Goal: Task Accomplishment & Management: Complete application form

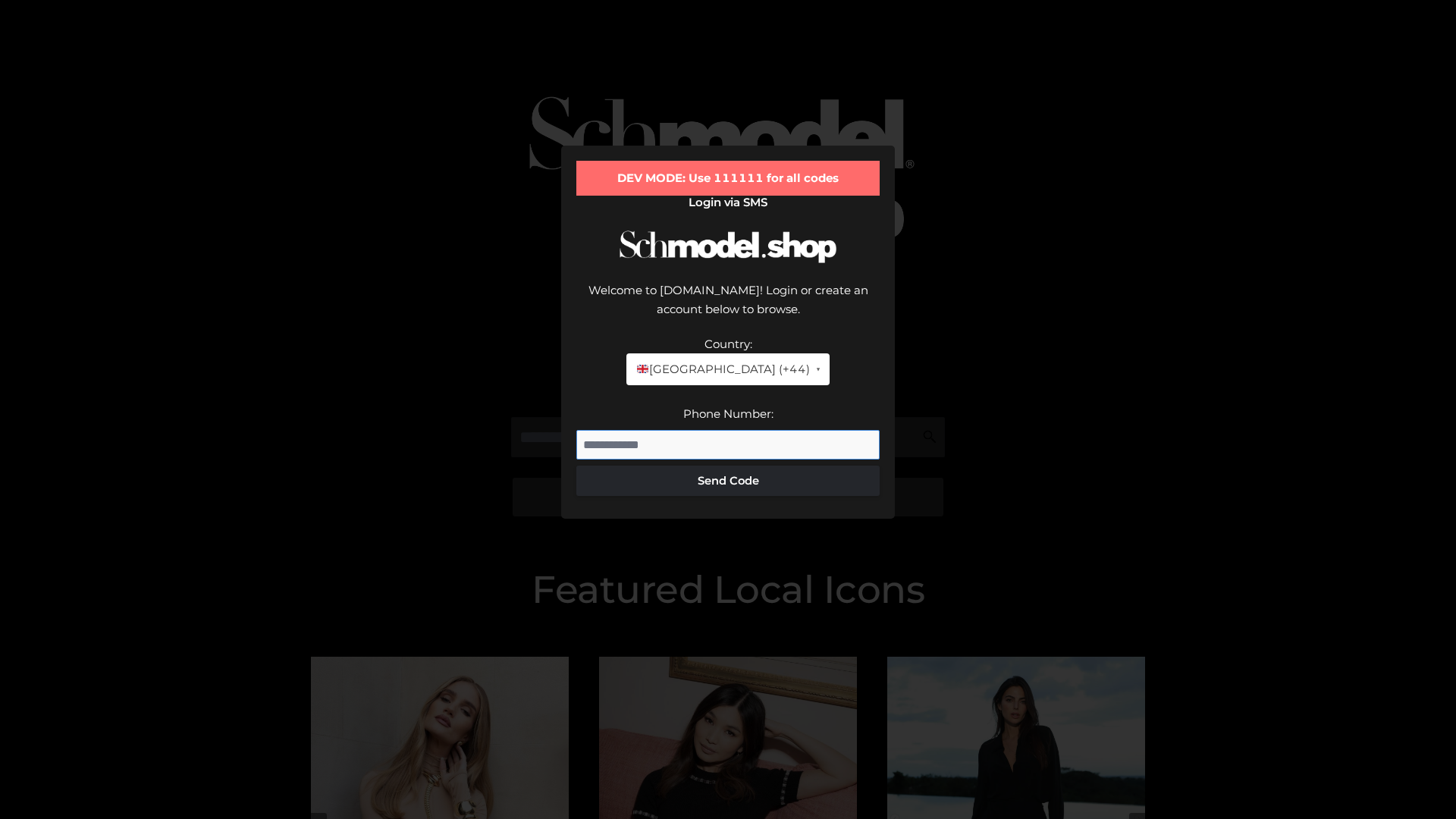
click at [728, 430] on input "Phone Number:" at bounding box center [728, 445] width 303 height 30
type input "**********"
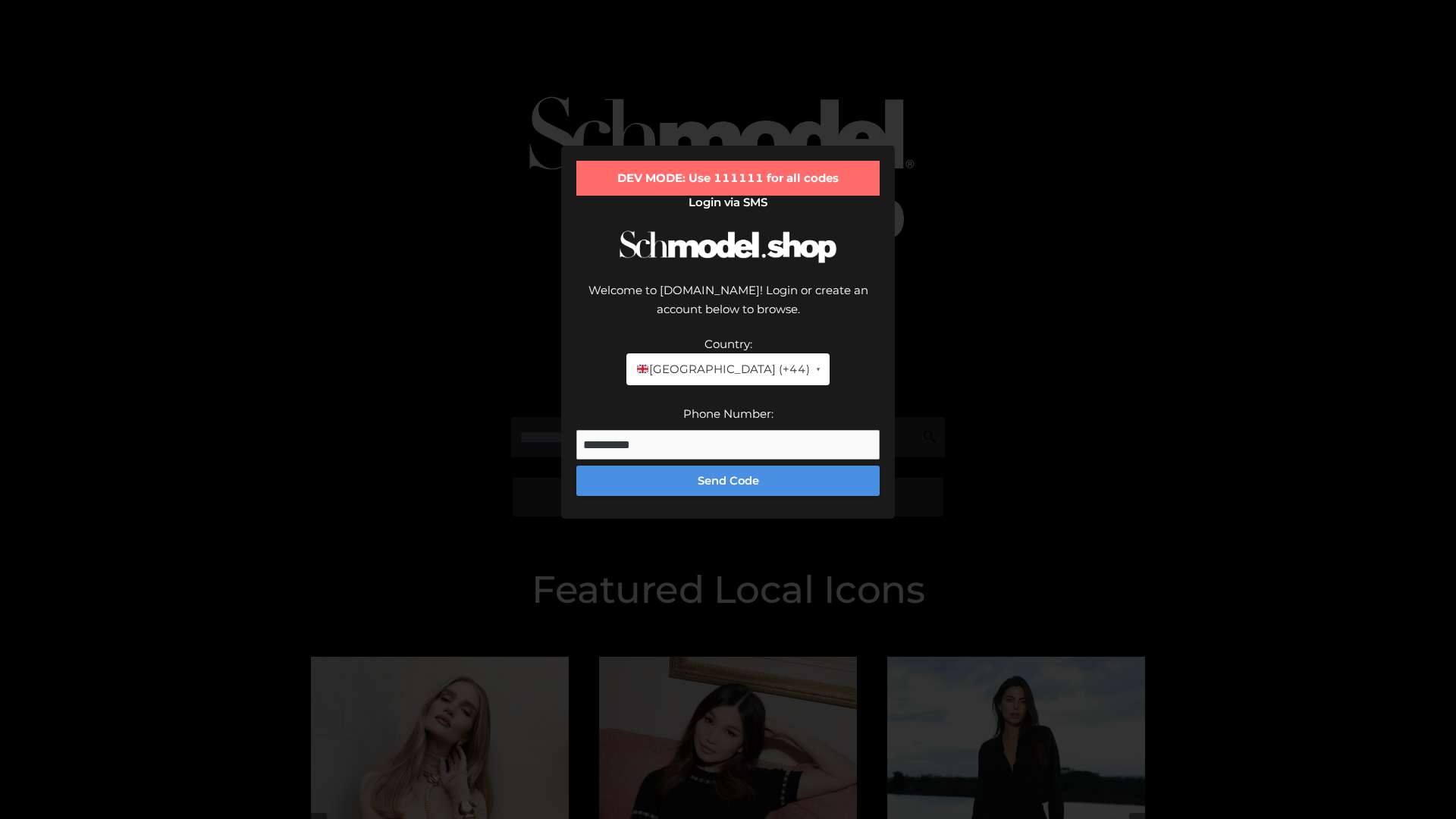
click at [728, 465] on button "Send Code" at bounding box center [728, 480] width 303 height 30
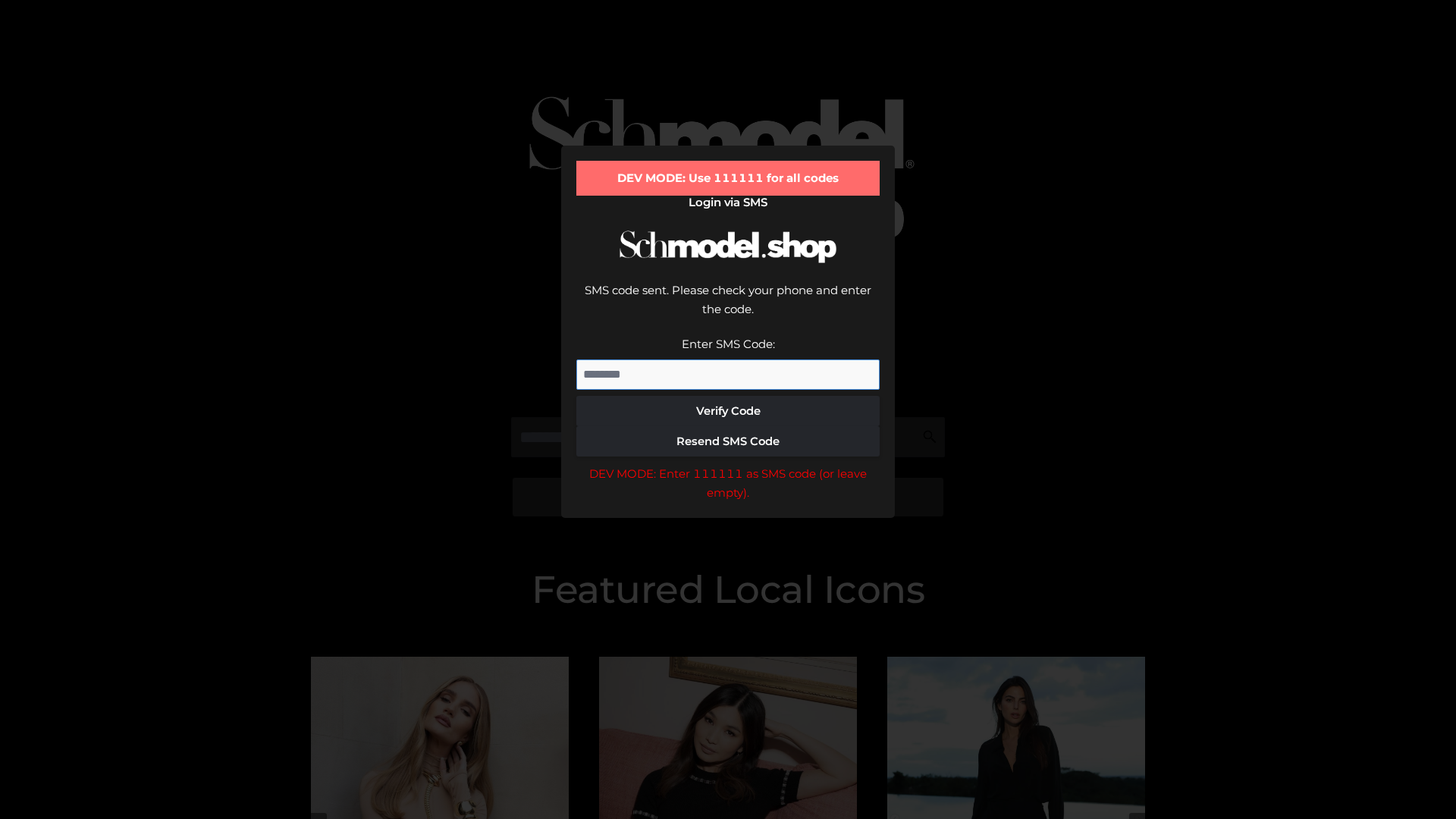
click at [728, 360] on input "Enter SMS Code:" at bounding box center [728, 374] width 303 height 30
type input "******"
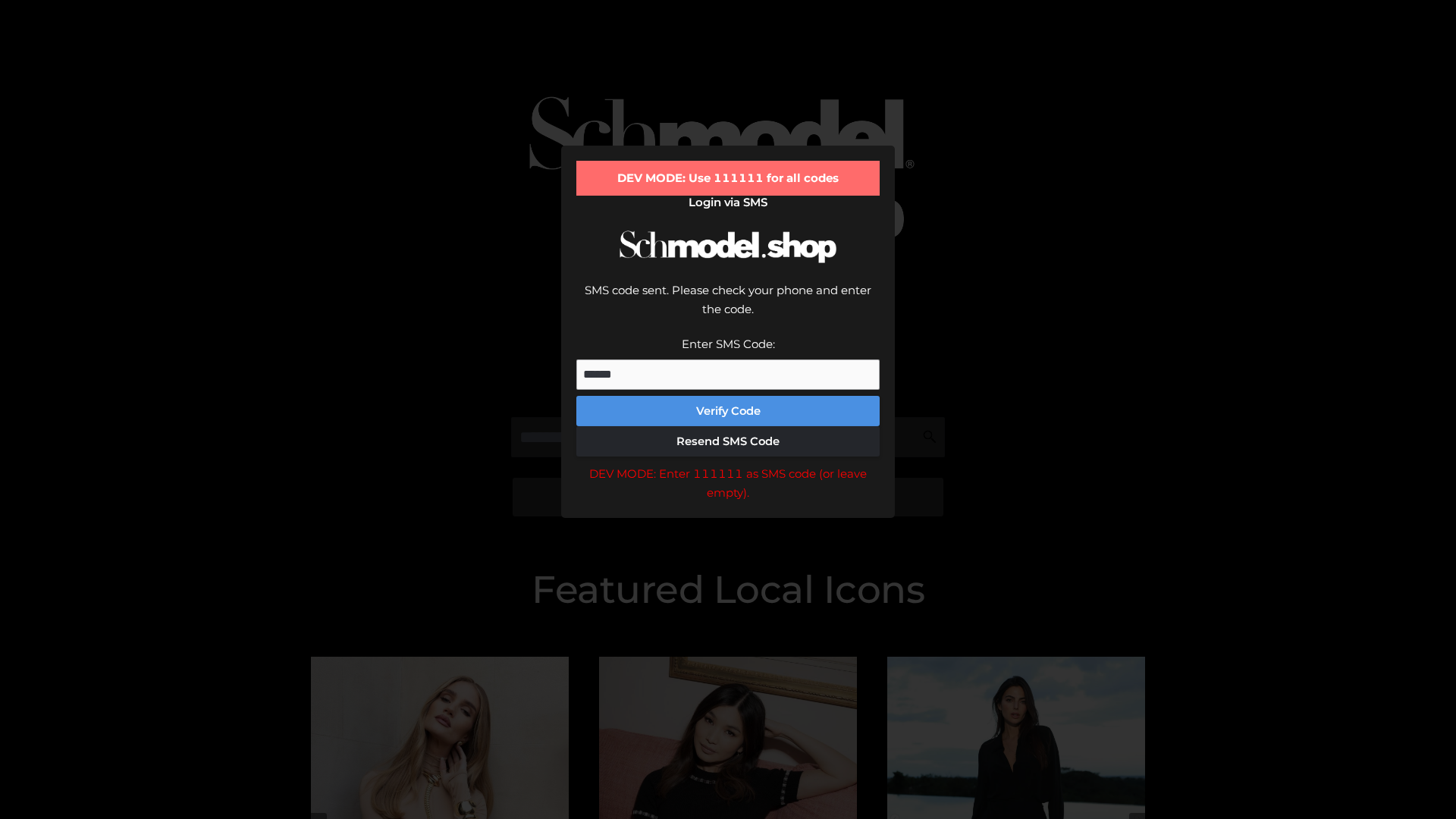
click at [728, 396] on button "Verify Code" at bounding box center [728, 410] width 303 height 30
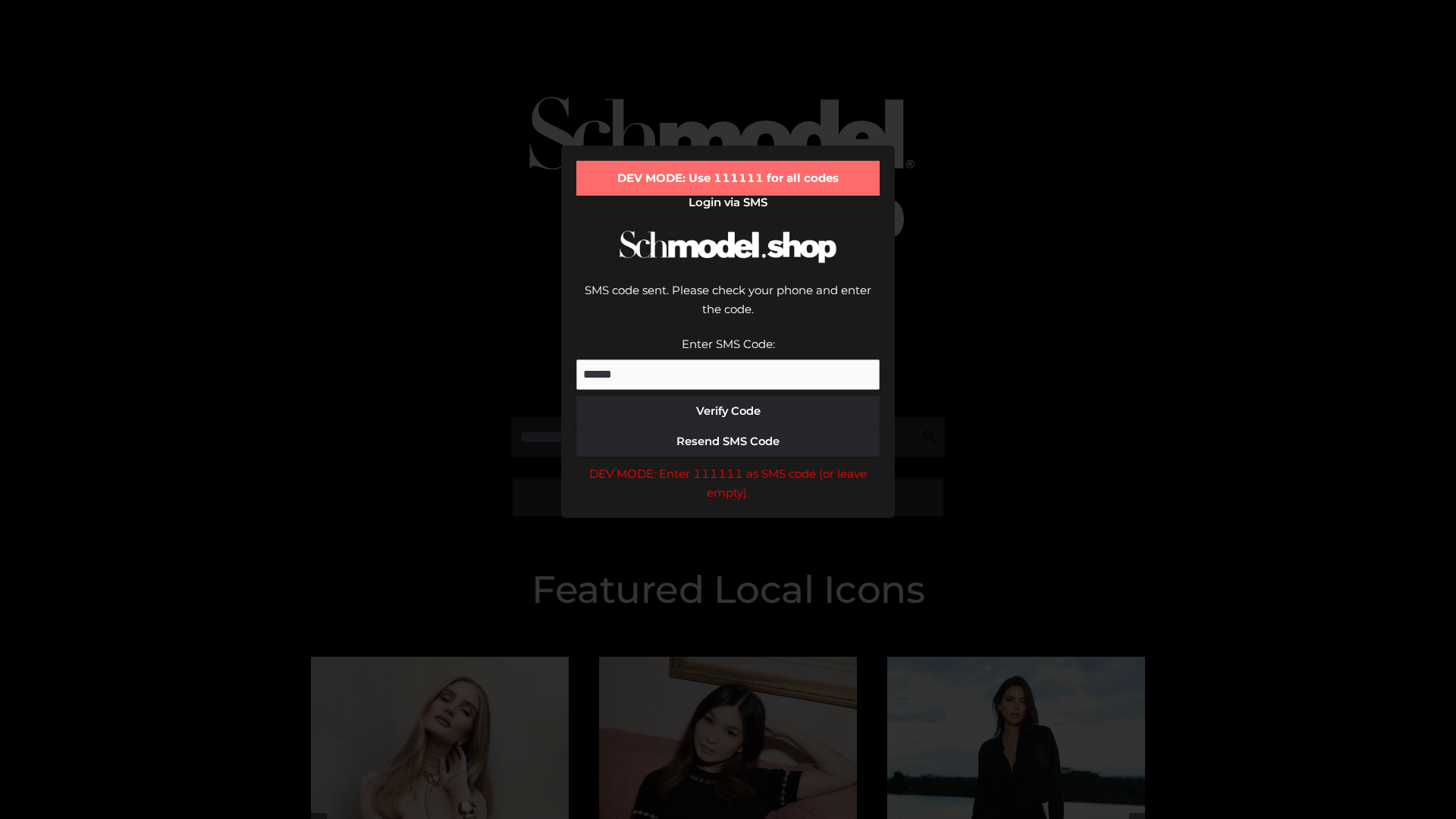
click at [728, 464] on div "DEV MODE: Enter 111111 as SMS code (or leave empty)." at bounding box center [728, 483] width 303 height 38
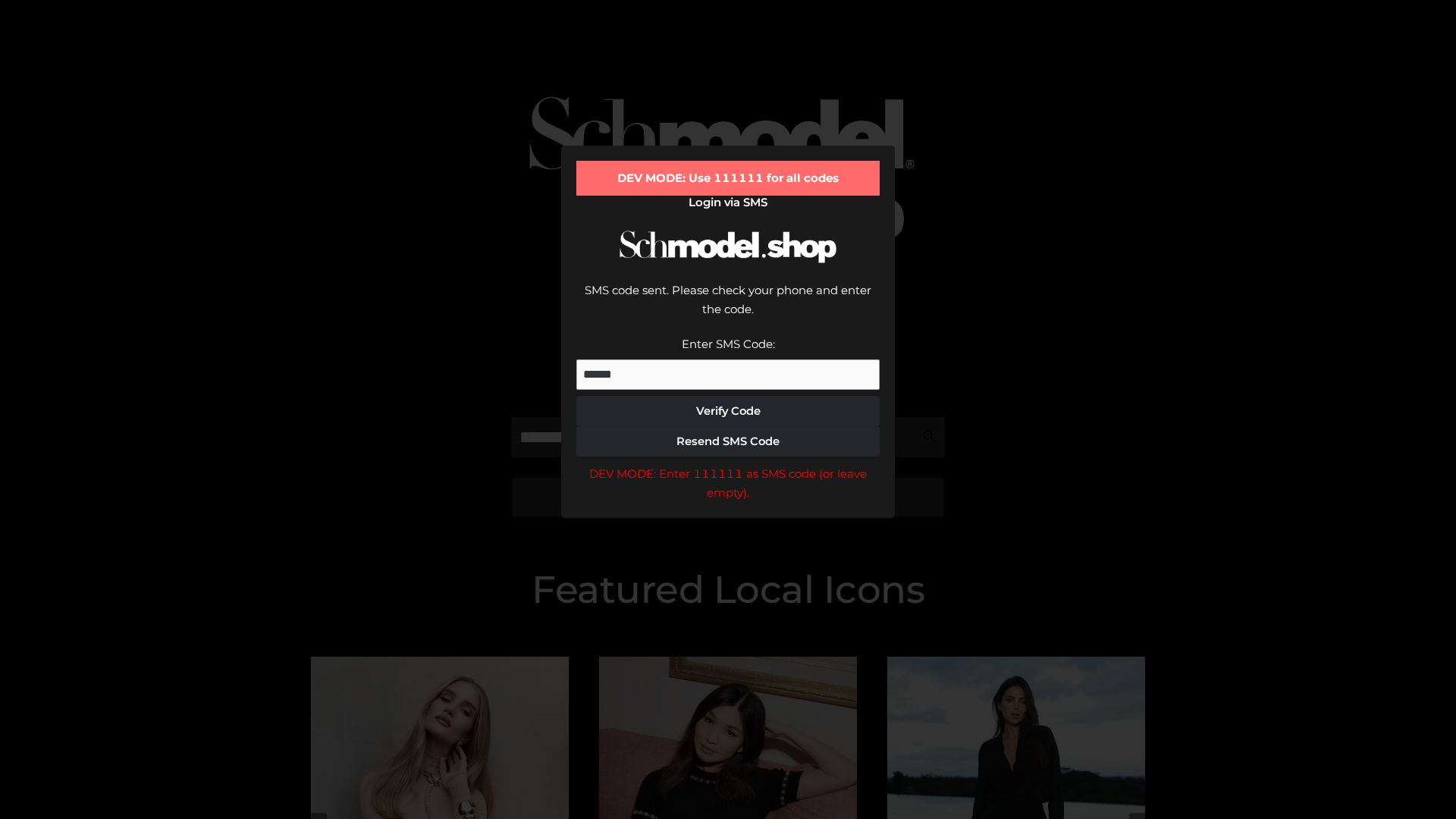
click at [728, 464] on div "DEV MODE: Enter 111111 as SMS code (or leave empty)." at bounding box center [728, 483] width 303 height 38
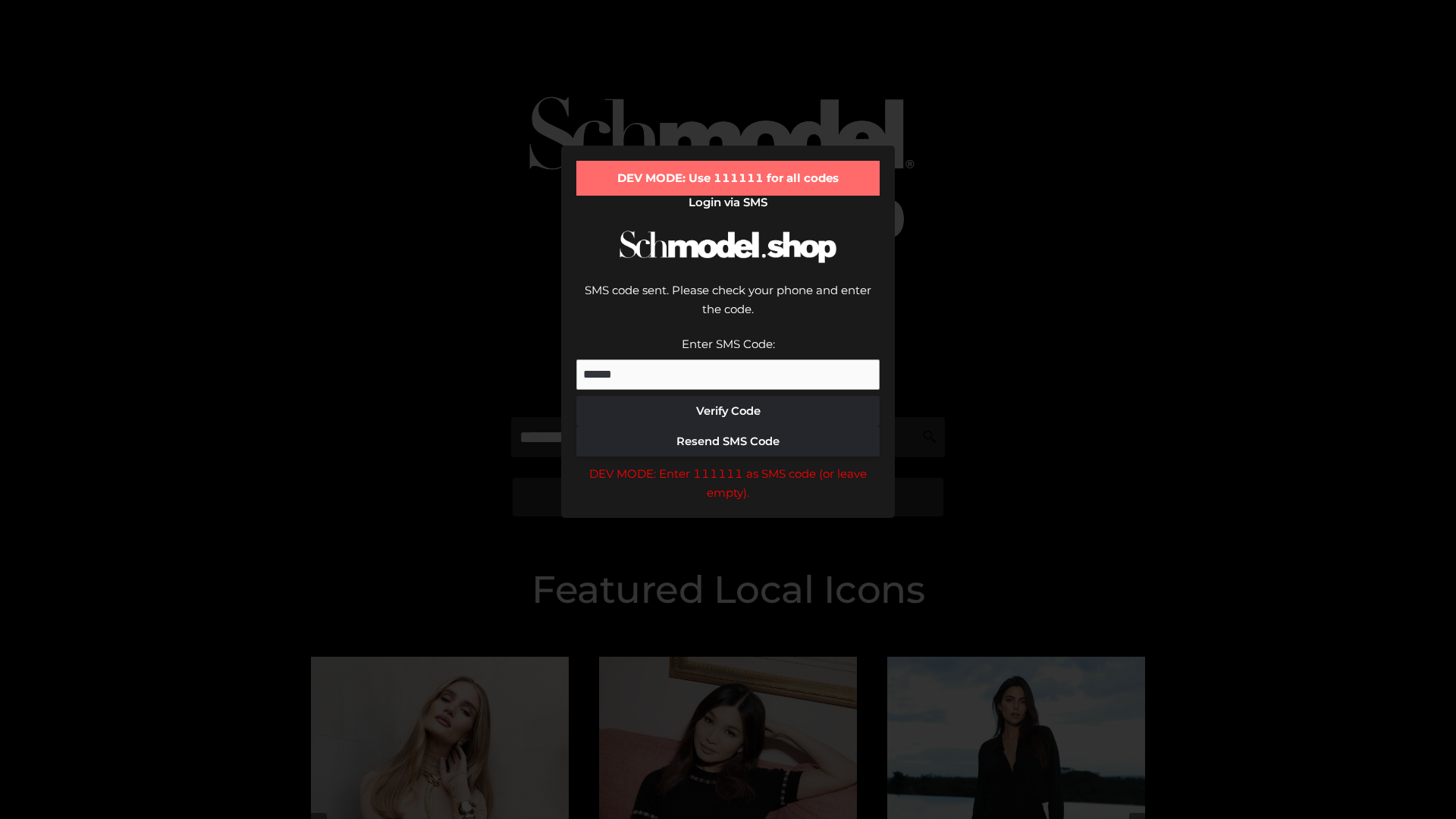
click at [728, 464] on div "DEV MODE: Enter 111111 as SMS code (or leave empty)." at bounding box center [728, 483] width 303 height 38
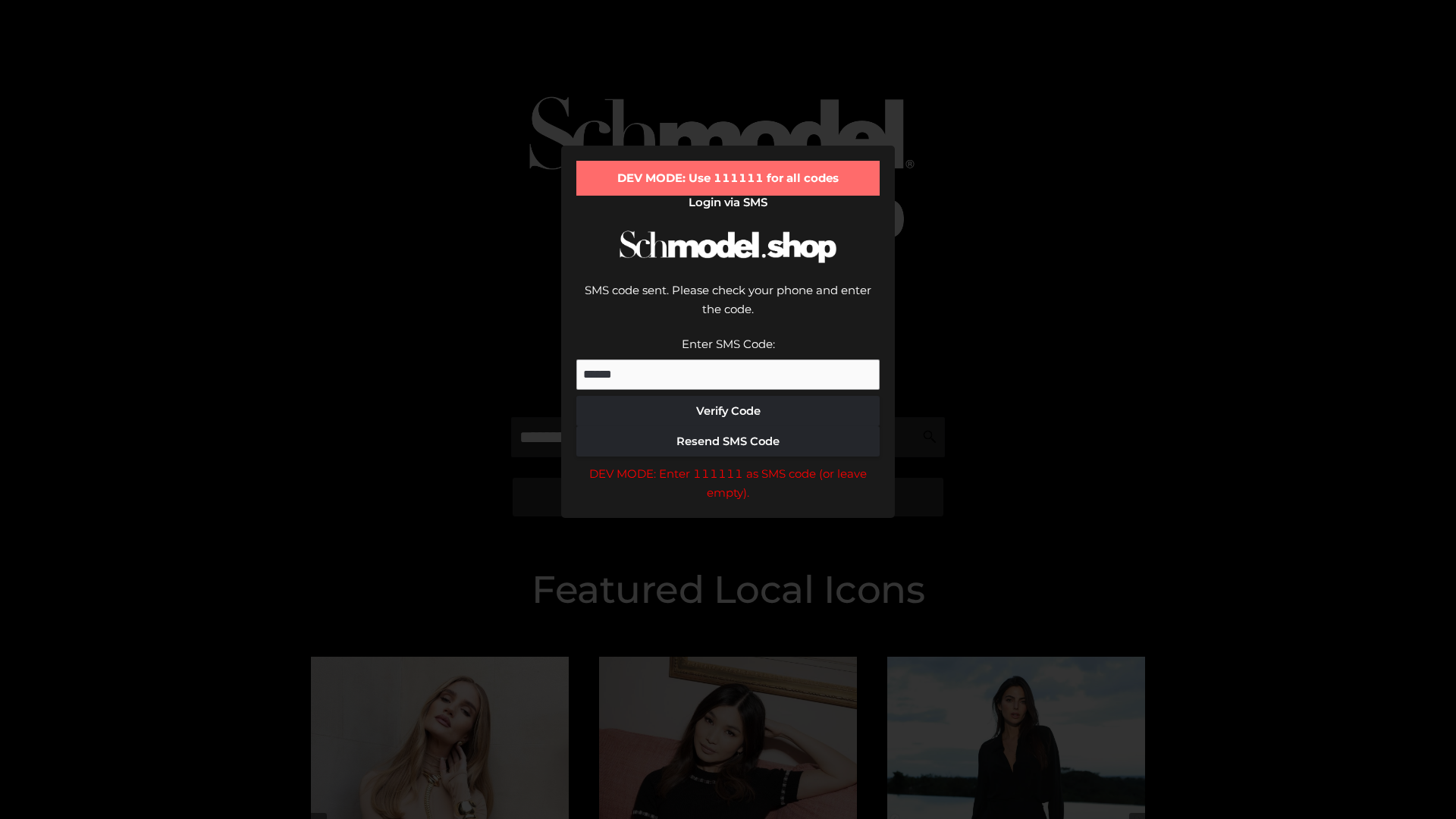
click at [728, 464] on div "DEV MODE: Enter 111111 as SMS code (or leave empty)." at bounding box center [728, 483] width 303 height 38
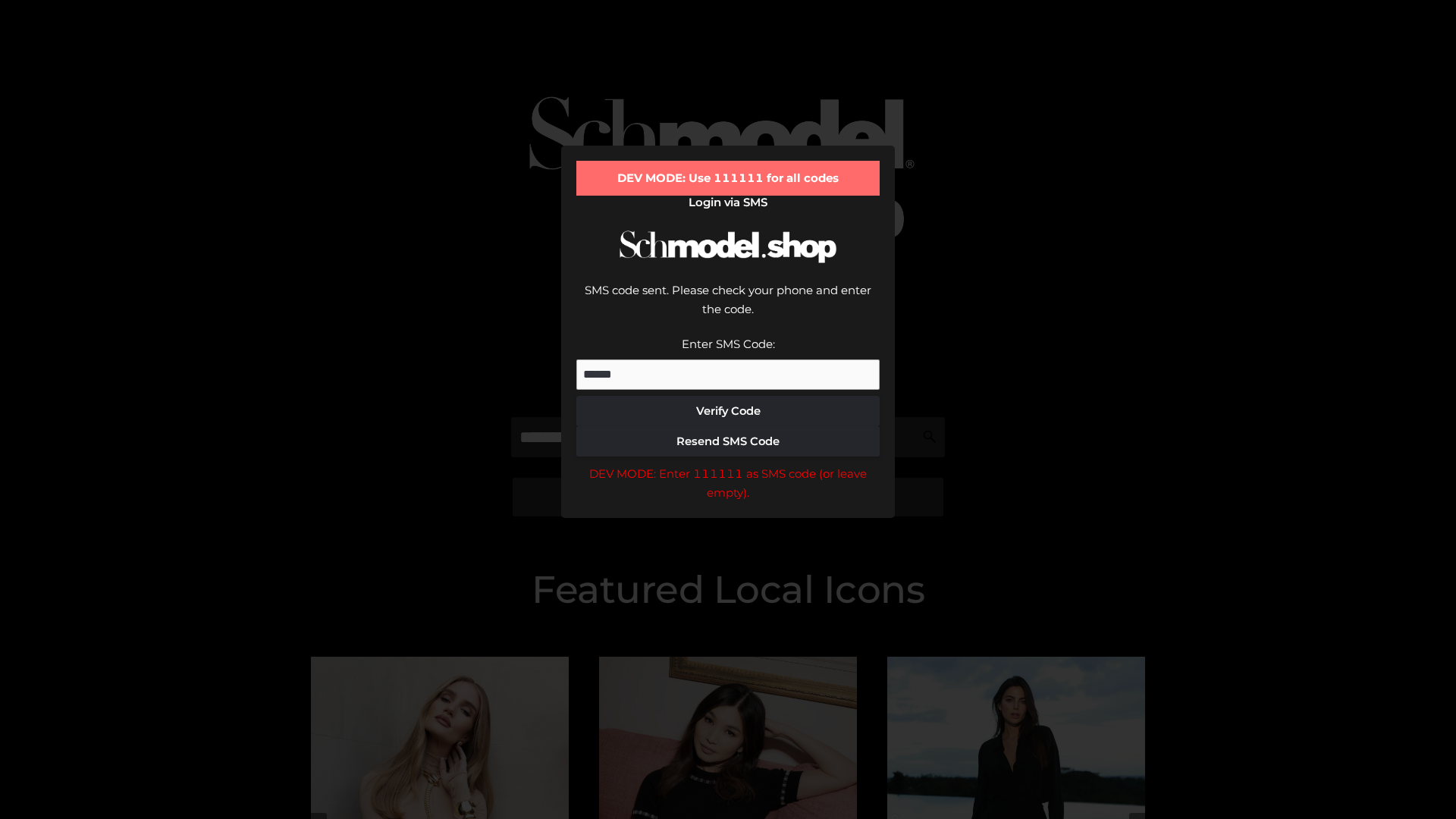
click at [728, 464] on div "DEV MODE: Enter 111111 as SMS code (or leave empty)." at bounding box center [728, 483] width 303 height 38
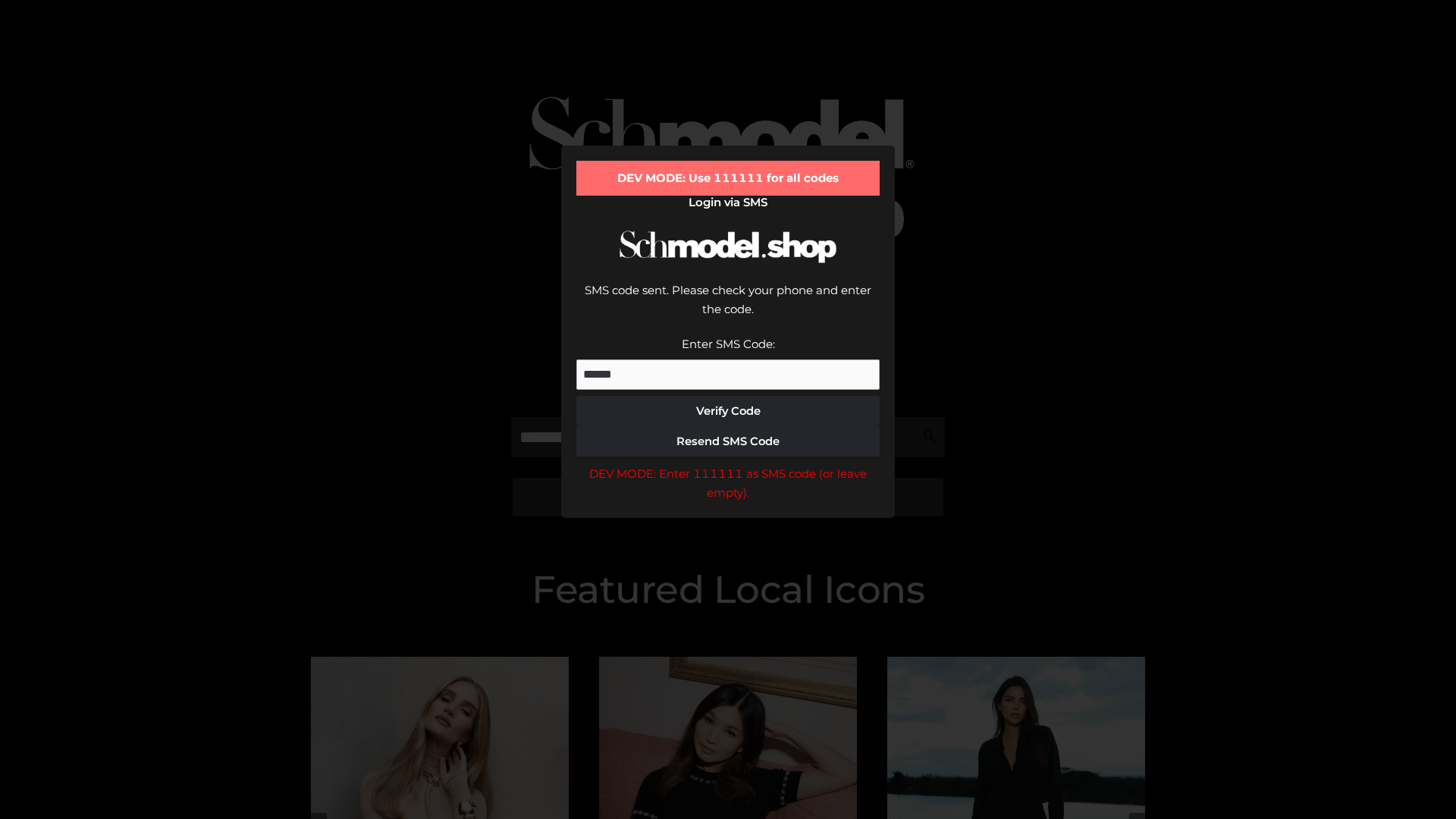
click at [728, 464] on div "DEV MODE: Enter 111111 as SMS code (or leave empty)." at bounding box center [728, 483] width 303 height 38
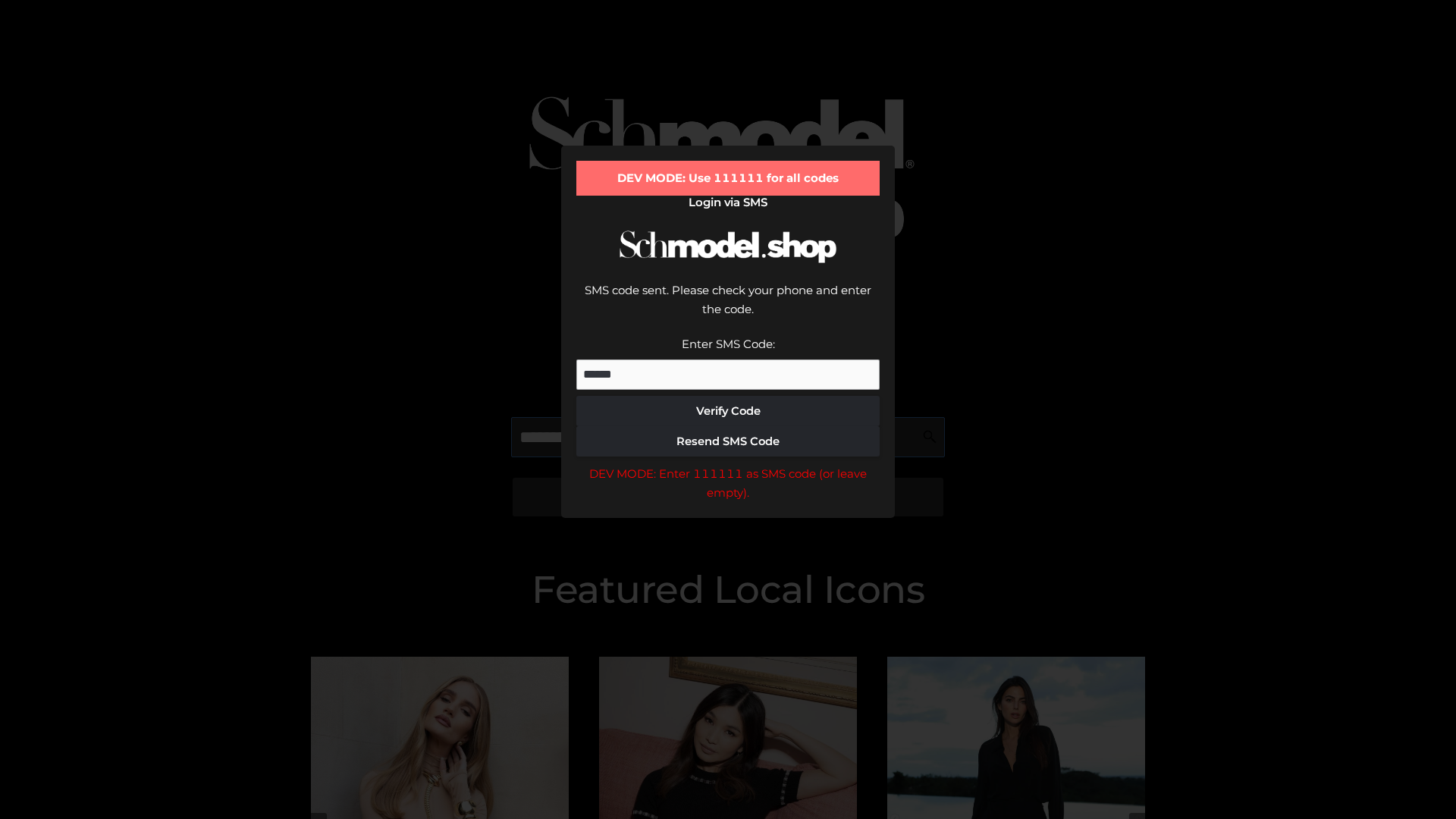
scroll to position [0, 78]
click at [728, 464] on div "DEV MODE: Enter 111111 as SMS code (or leave empty)." at bounding box center [728, 483] width 303 height 38
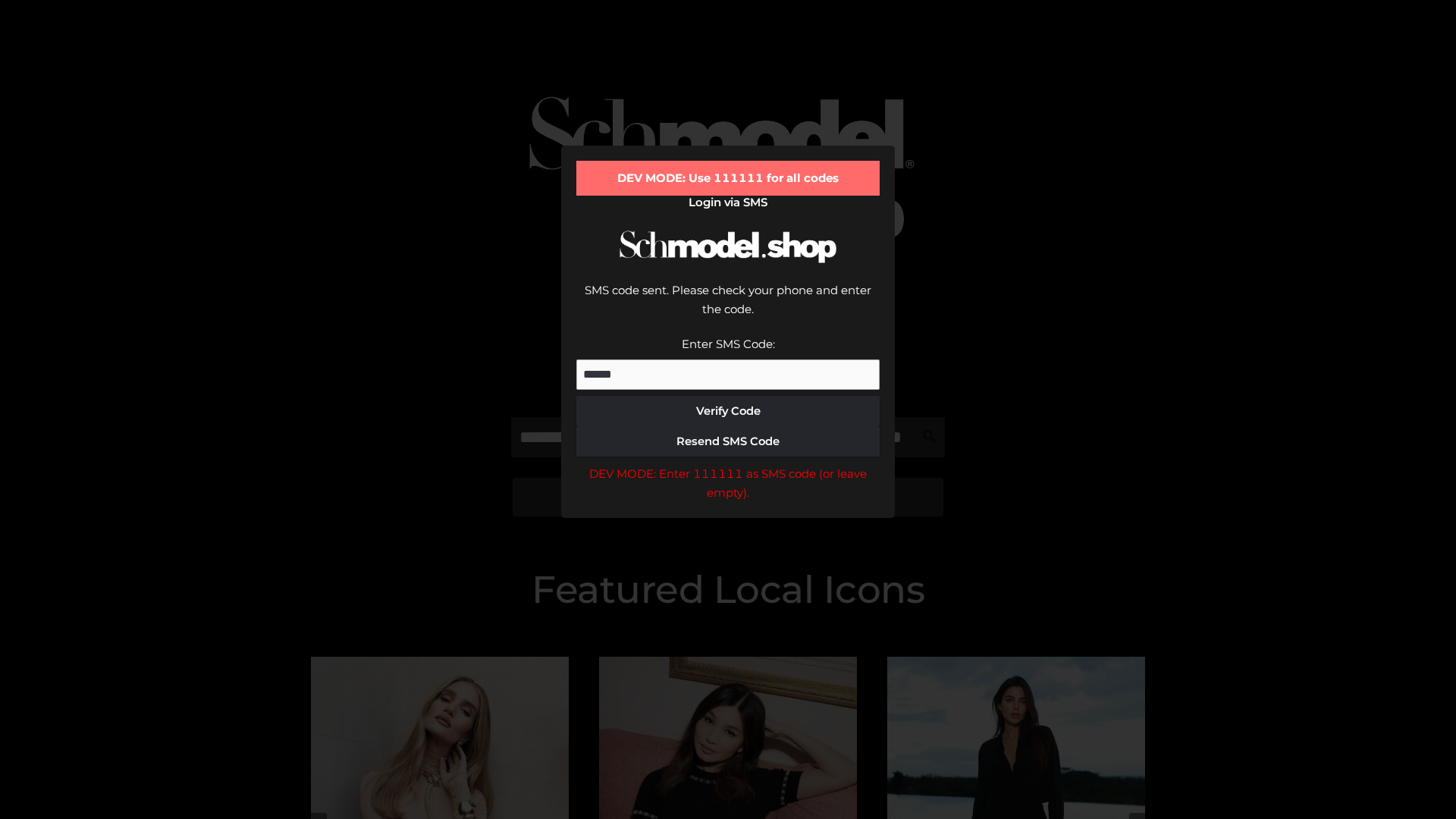
click at [728, 464] on div "DEV MODE: Enter 111111 as SMS code (or leave empty)." at bounding box center [728, 483] width 303 height 38
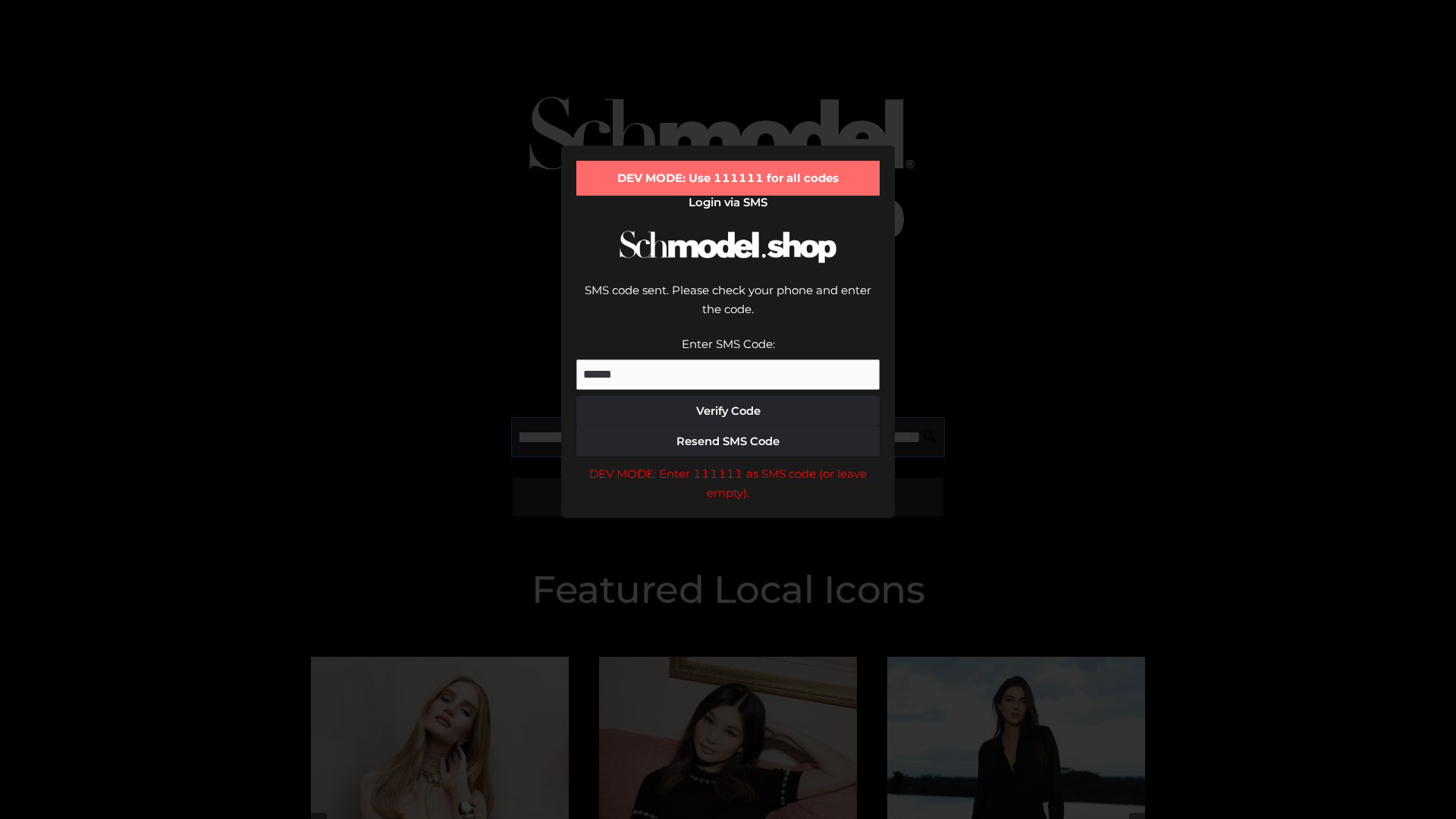
scroll to position [0, 166]
click at [728, 464] on div "DEV MODE: Enter 111111 as SMS code (or leave empty)." at bounding box center [728, 483] width 303 height 38
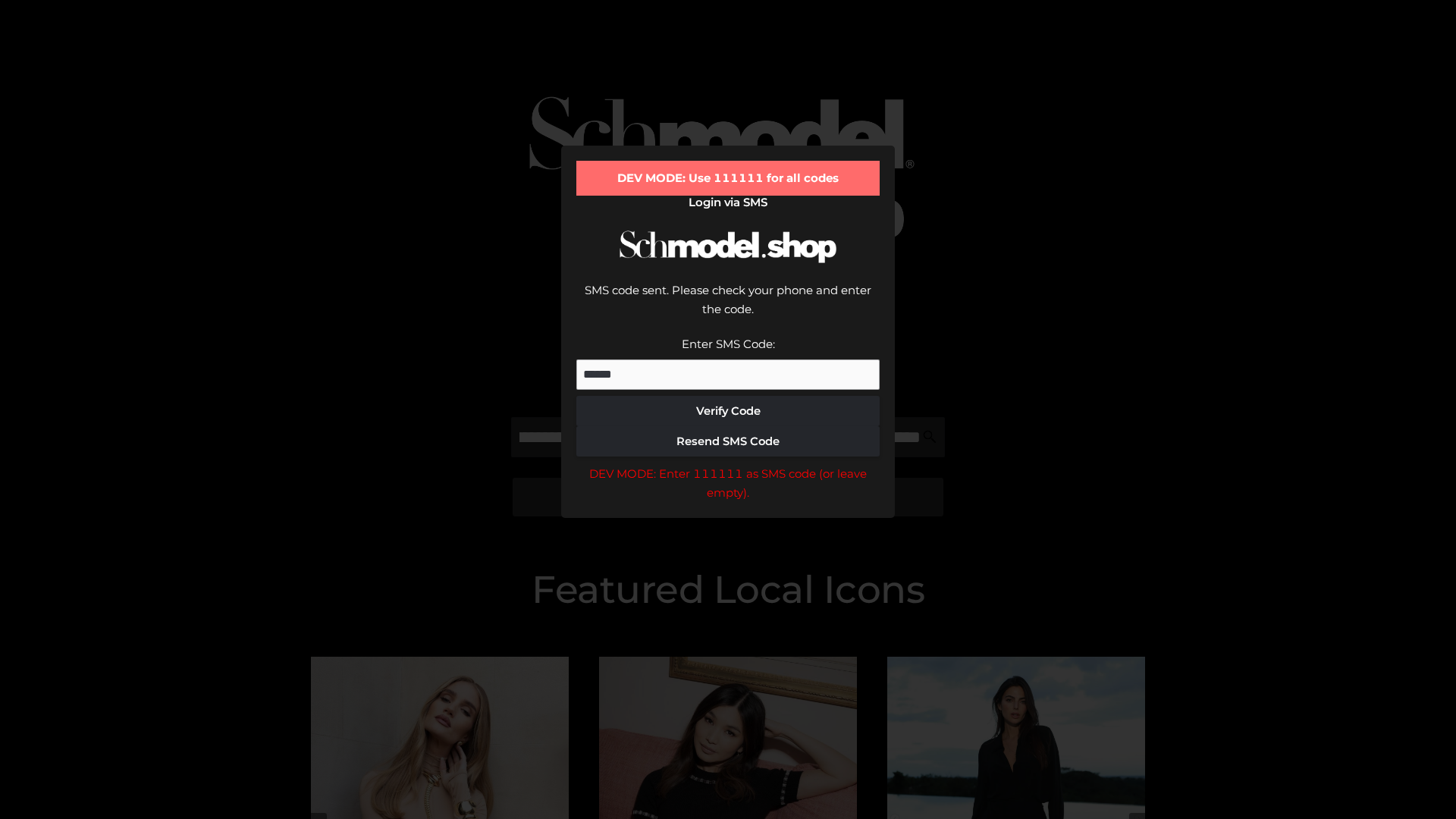
click at [728, 464] on div "DEV MODE: Enter 111111 as SMS code (or leave empty)." at bounding box center [728, 483] width 303 height 38
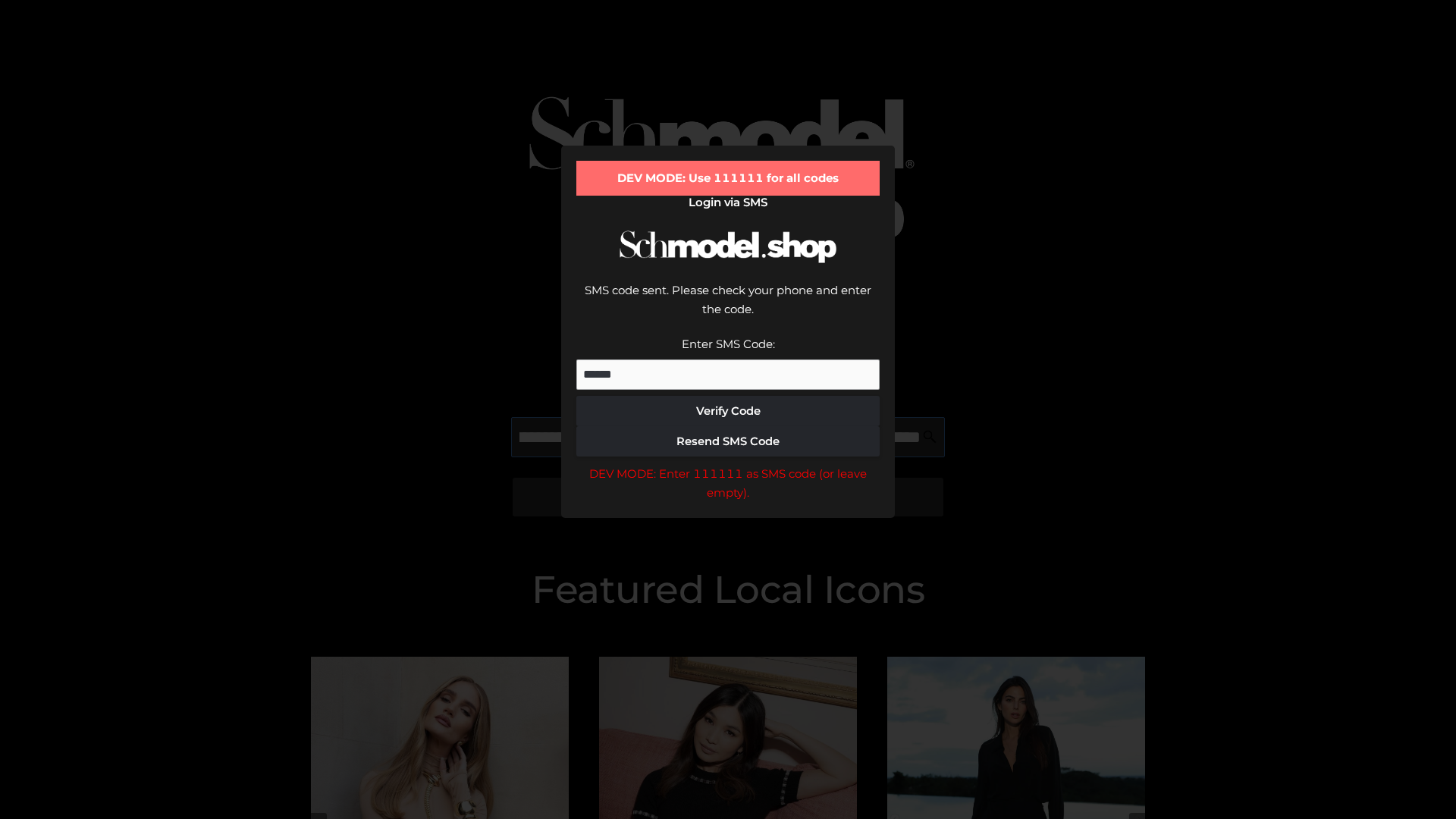
scroll to position [0, 257]
click at [728, 464] on div "DEV MODE: Enter 111111 as SMS code (or leave empty)." at bounding box center [728, 483] width 303 height 38
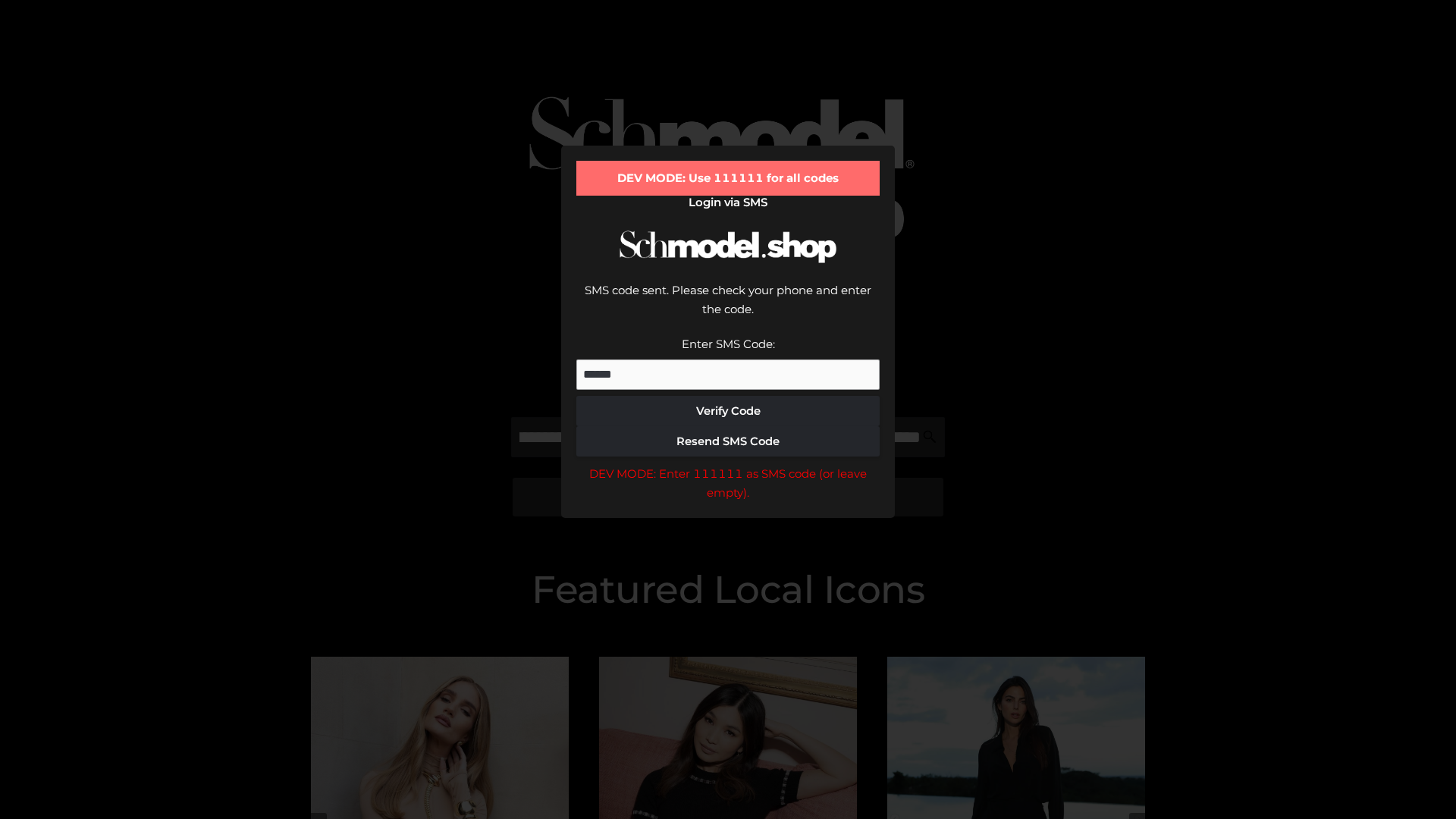
click at [728, 464] on div "DEV MODE: Enter 111111 as SMS code (or leave empty)." at bounding box center [728, 483] width 303 height 38
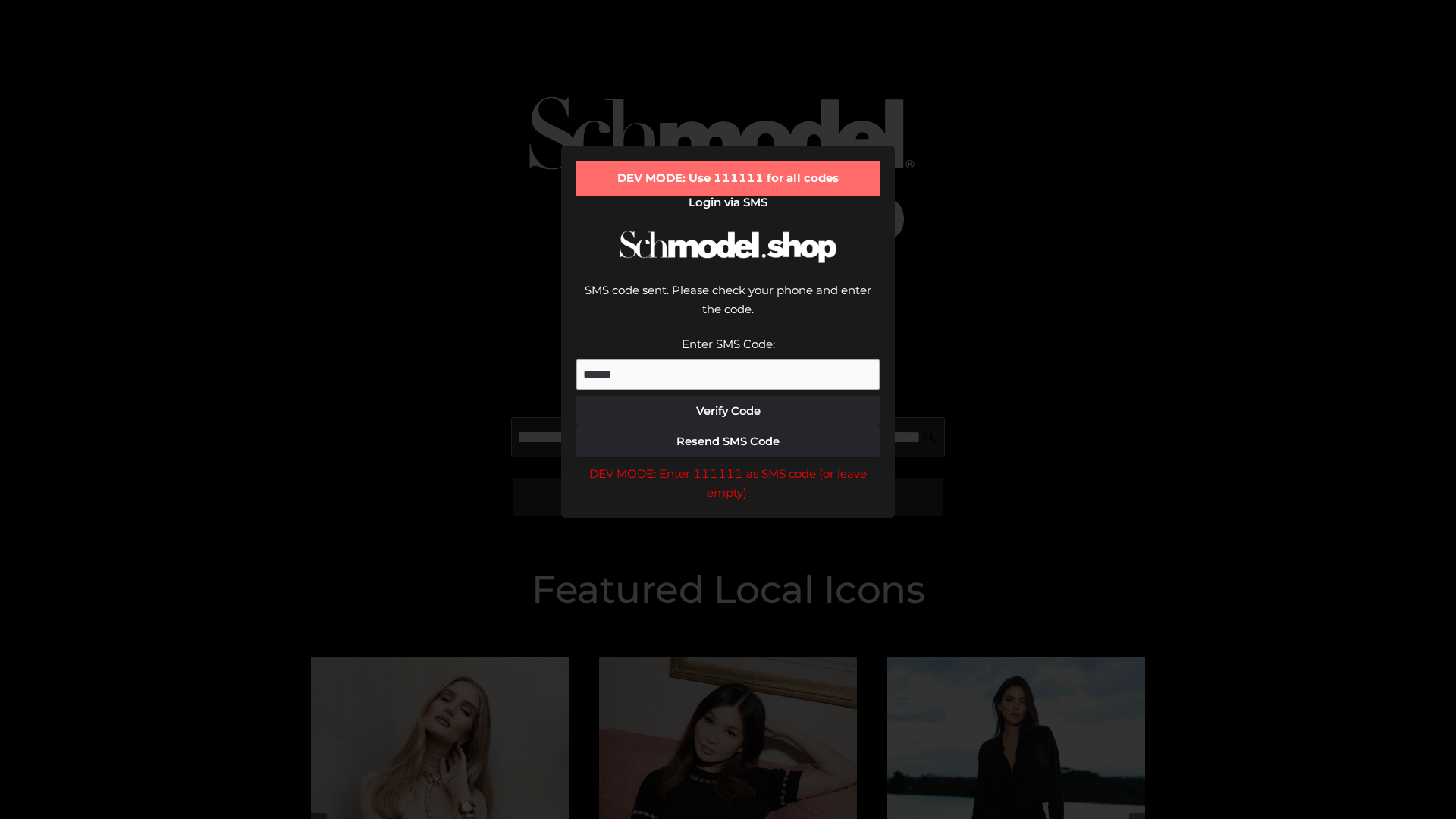
scroll to position [0, 352]
click at [728, 464] on div "DEV MODE: Enter 111111 as SMS code (or leave empty)." at bounding box center [728, 483] width 303 height 38
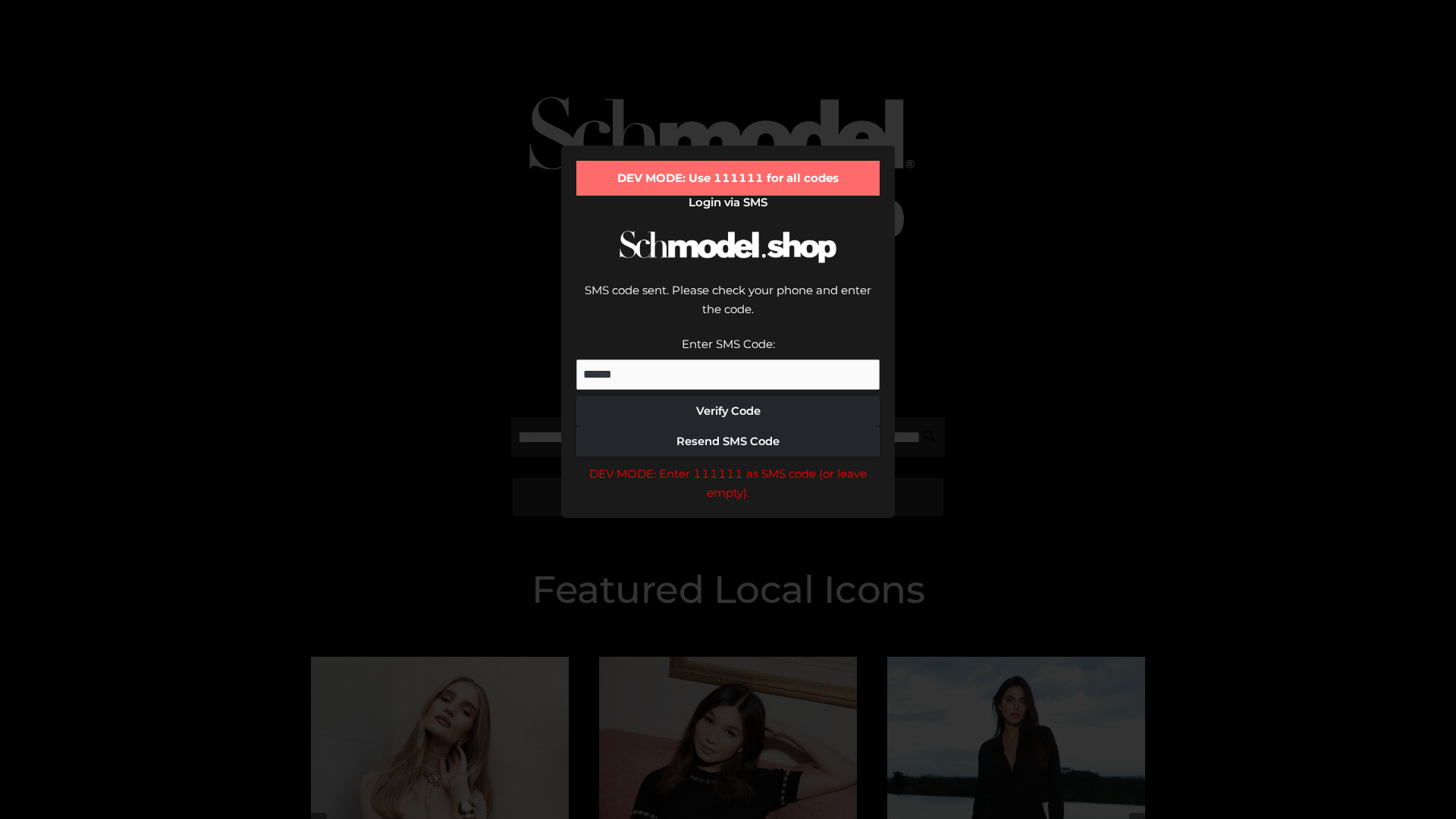
click at [728, 464] on div "DEV MODE: Enter 111111 as SMS code (or leave empty)." at bounding box center [728, 483] width 303 height 38
type input "**********"
